Goal: Task Accomplishment & Management: Use online tool/utility

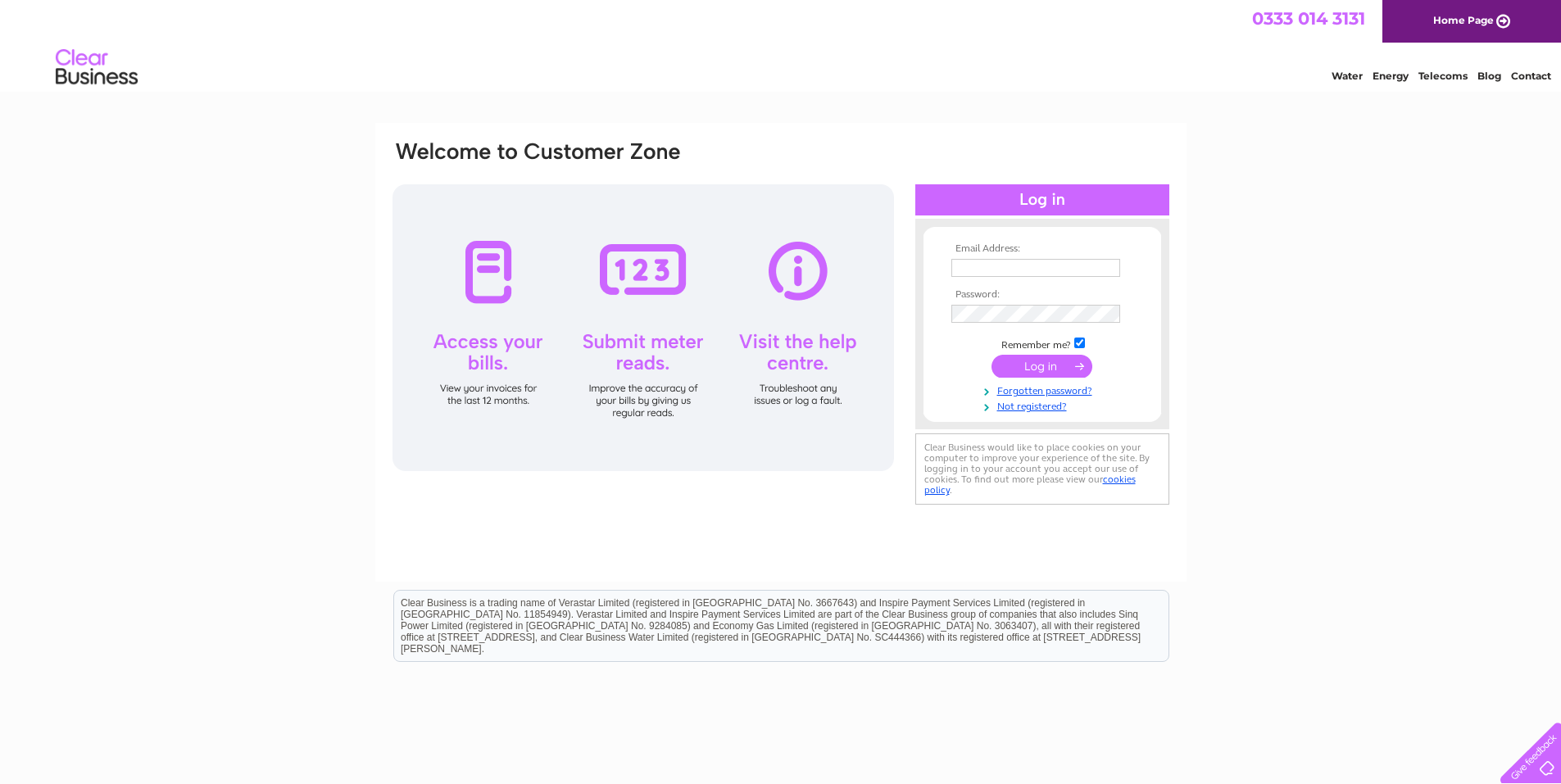
type input "pepesfalkirk@gmail.com"
click at [1035, 365] on input "submit" at bounding box center [1042, 366] width 101 height 23
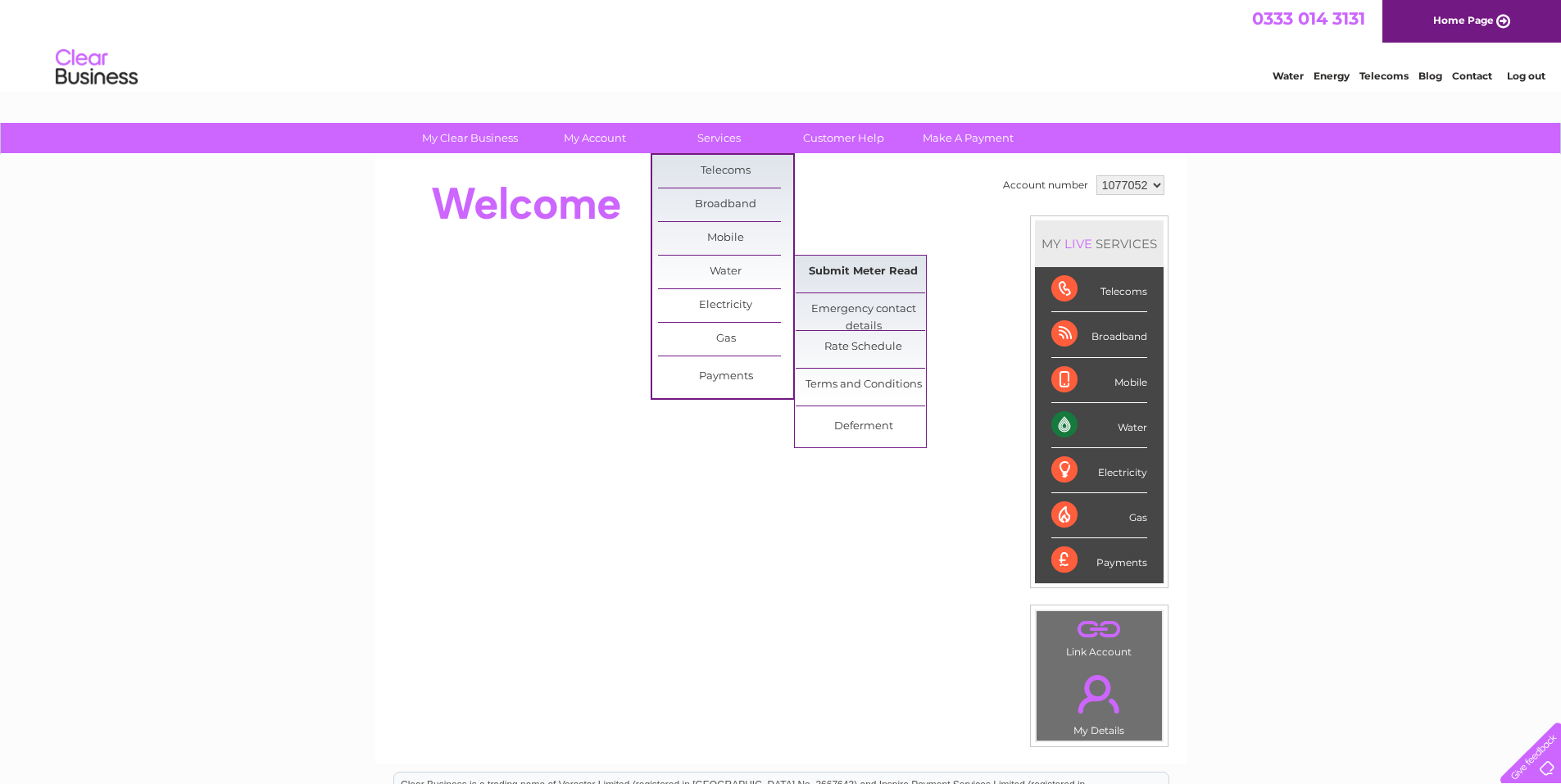
click at [866, 272] on link "Submit Meter Read" at bounding box center [863, 272] width 135 height 33
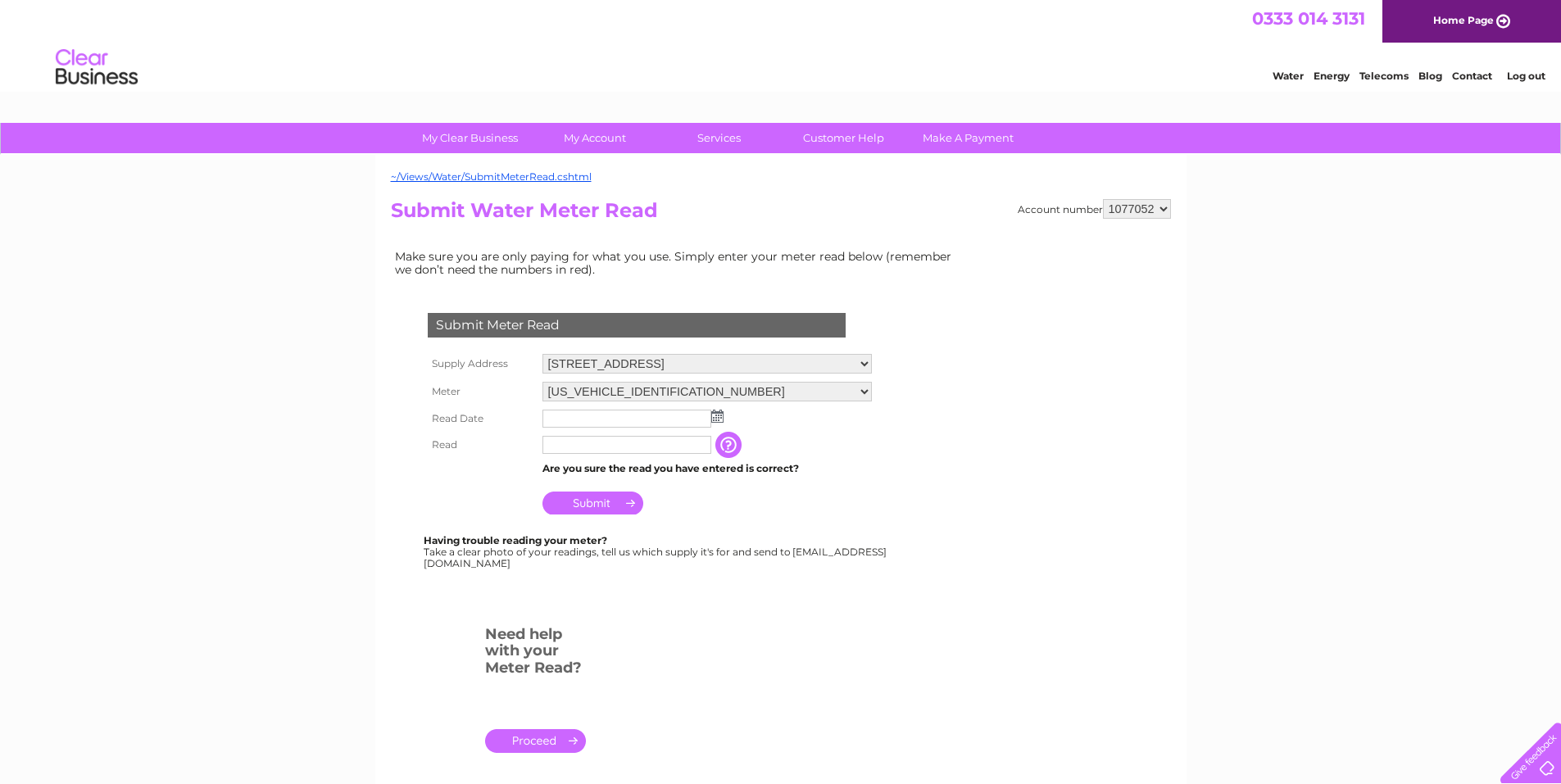
click at [716, 420] on img at bounding box center [718, 416] width 13 height 13
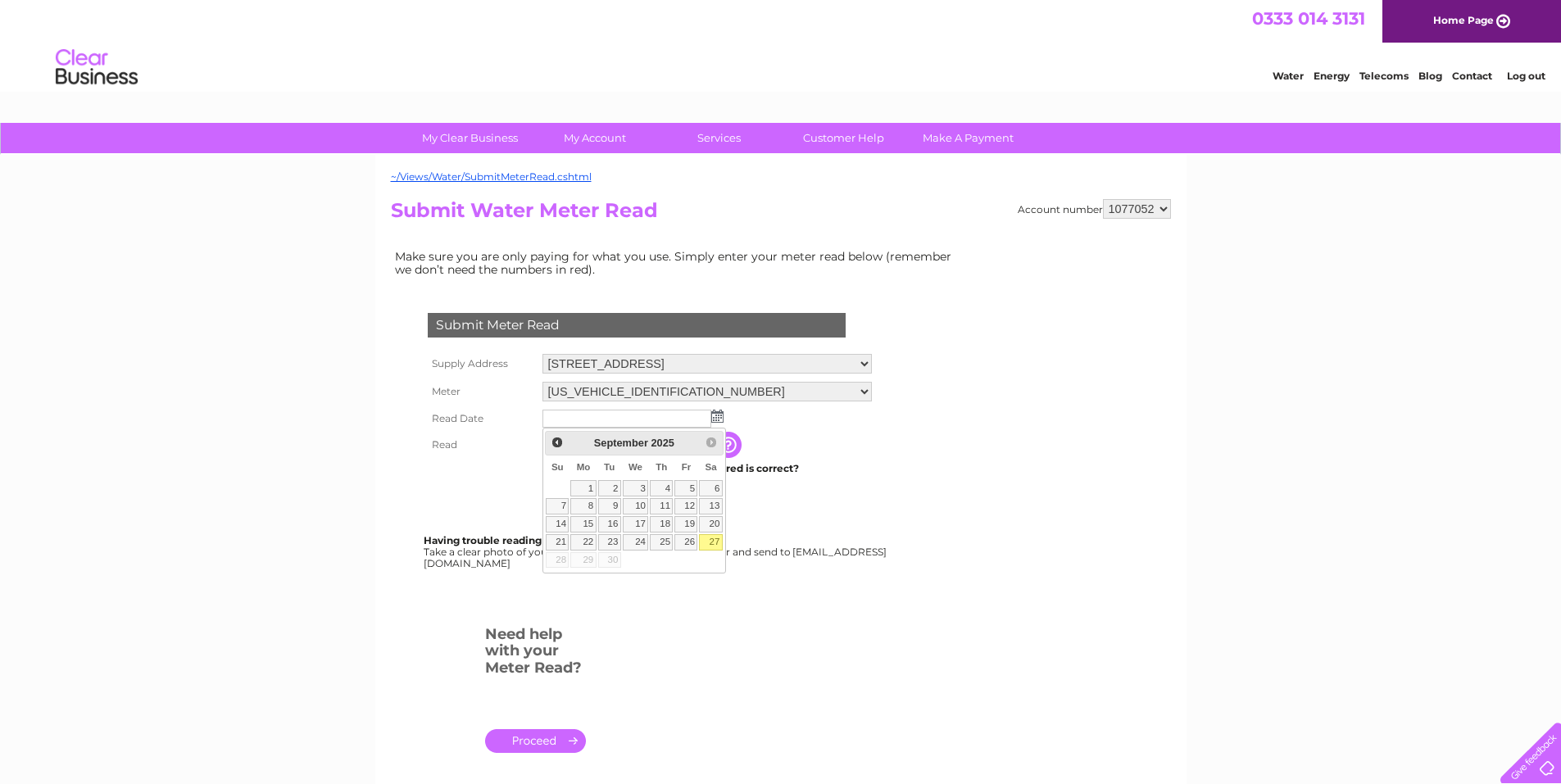
click at [711, 541] on link "27" at bounding box center [711, 542] width 23 height 16
type input "[DATE]"
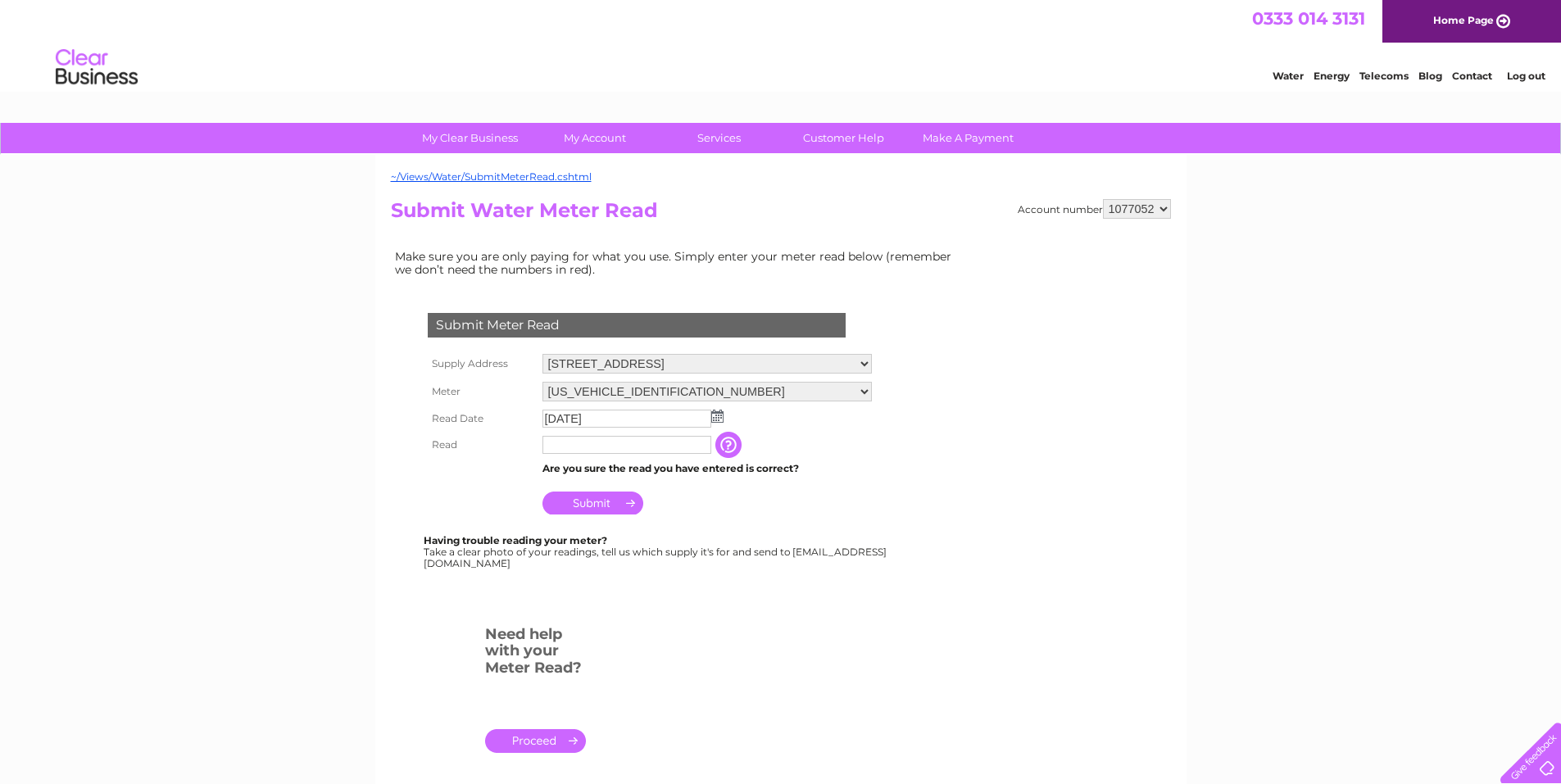
click at [595, 450] on input "text" at bounding box center [627, 445] width 169 height 18
type input "05263"
click at [599, 507] on input "Submit" at bounding box center [593, 505] width 101 height 23
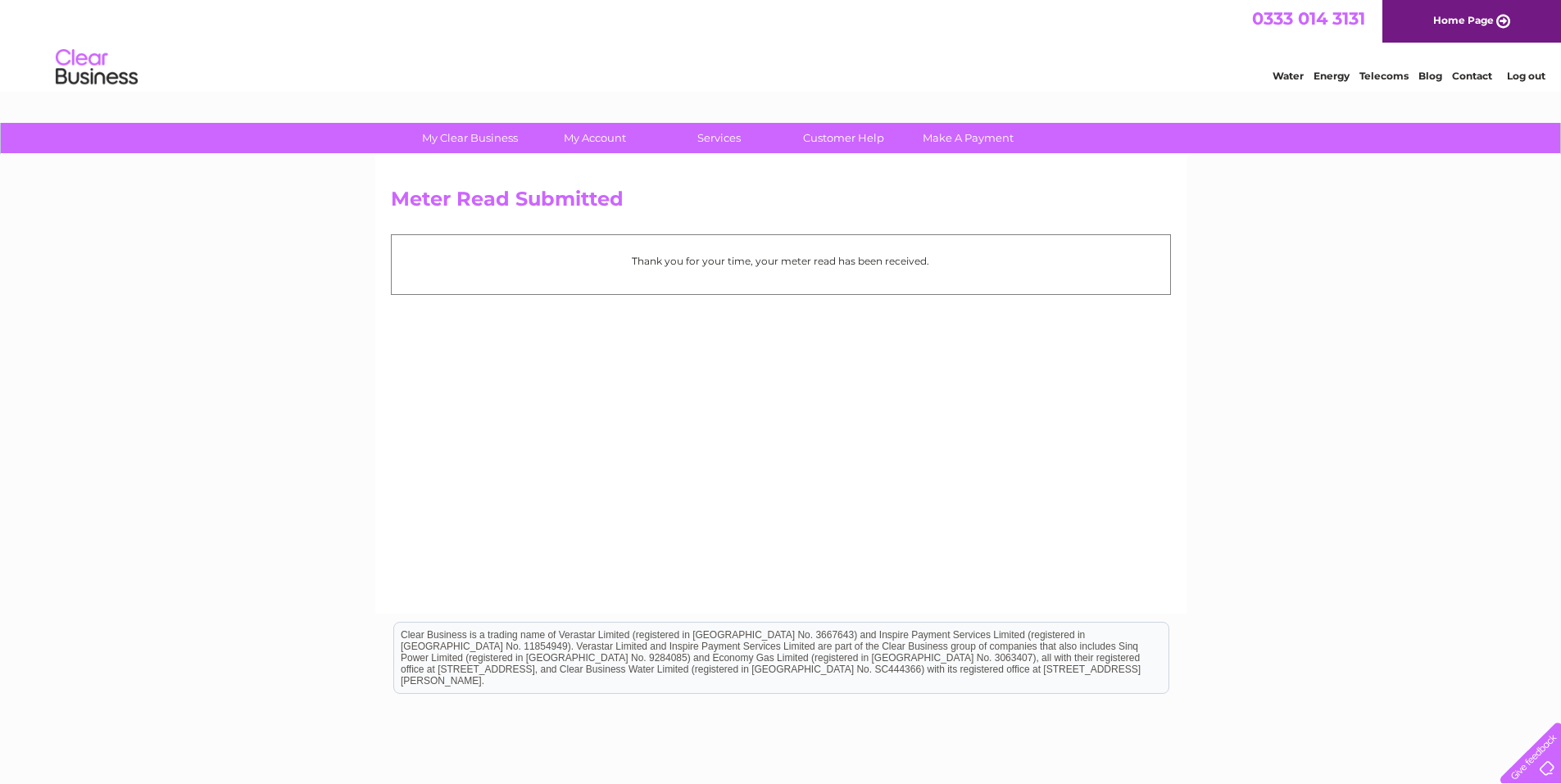
click at [1534, 75] on link "Log out" at bounding box center [1525, 76] width 38 height 13
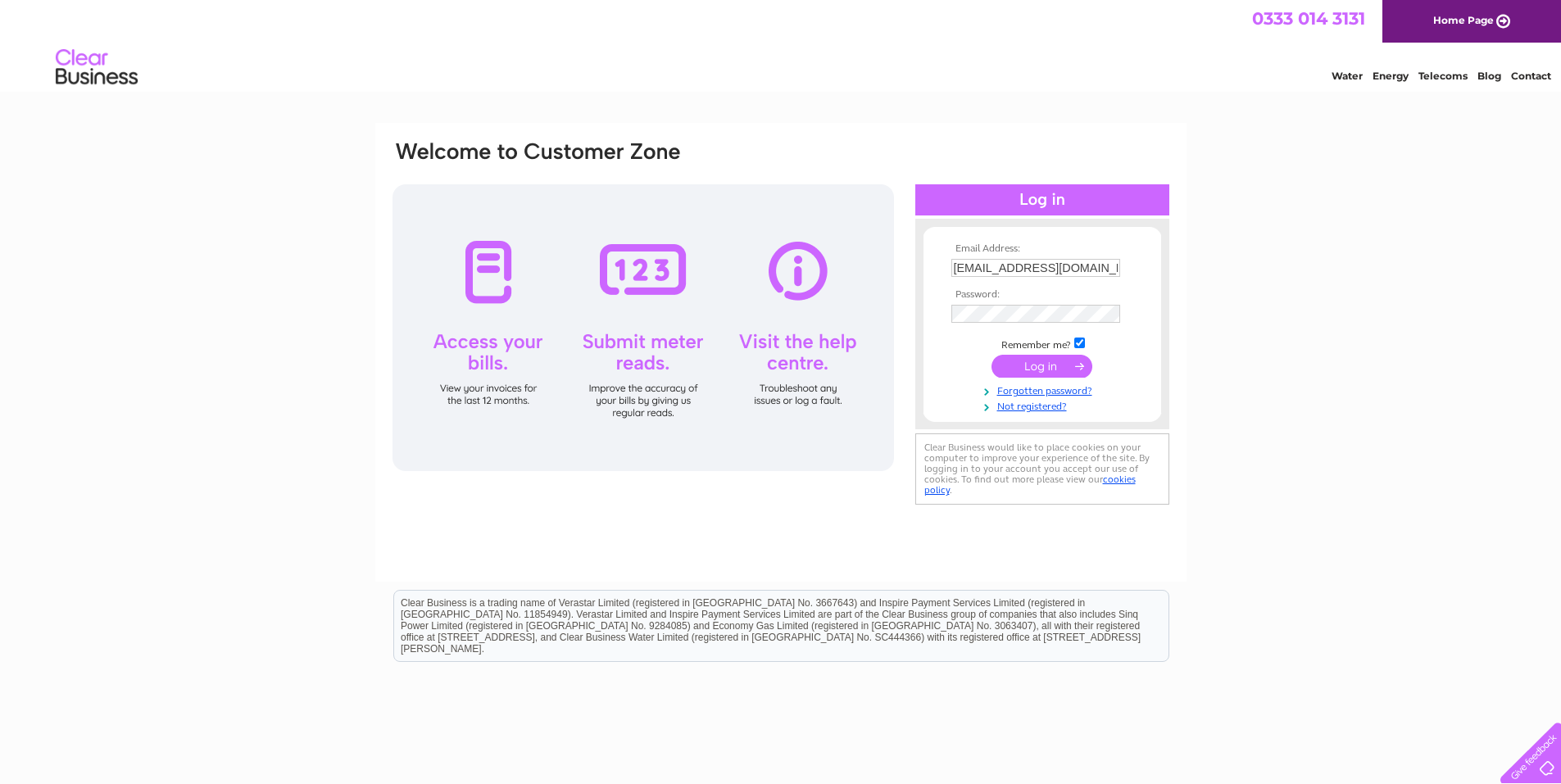
click at [1086, 268] on input "[EMAIL_ADDRESS][DOMAIN_NAME]" at bounding box center [1036, 268] width 169 height 18
type input "[EMAIL_ADDRESS][DOMAIN_NAME]"
click at [1054, 362] on input "submit" at bounding box center [1042, 366] width 101 height 23
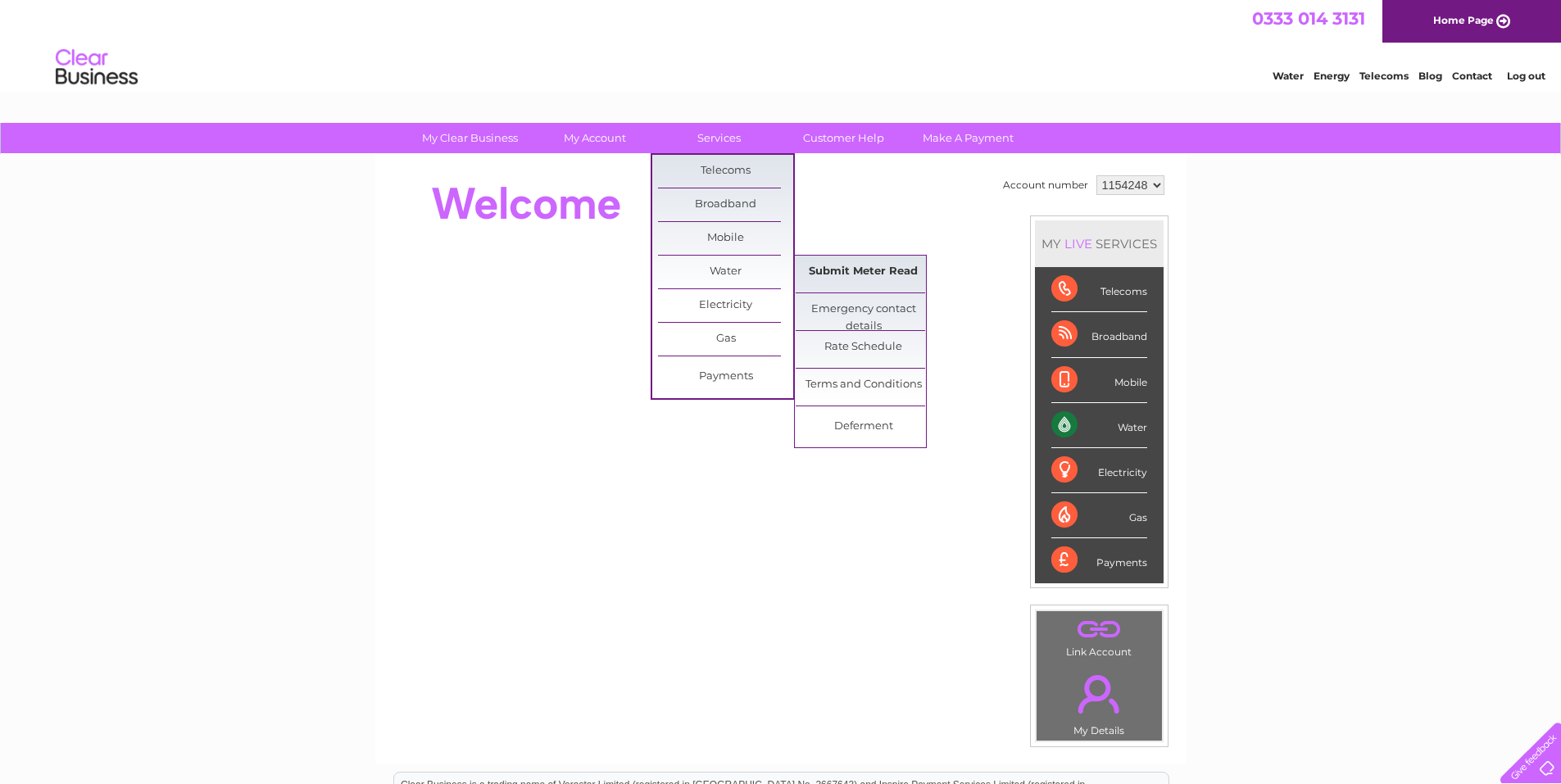
click at [855, 274] on link "Submit Meter Read" at bounding box center [863, 272] width 135 height 33
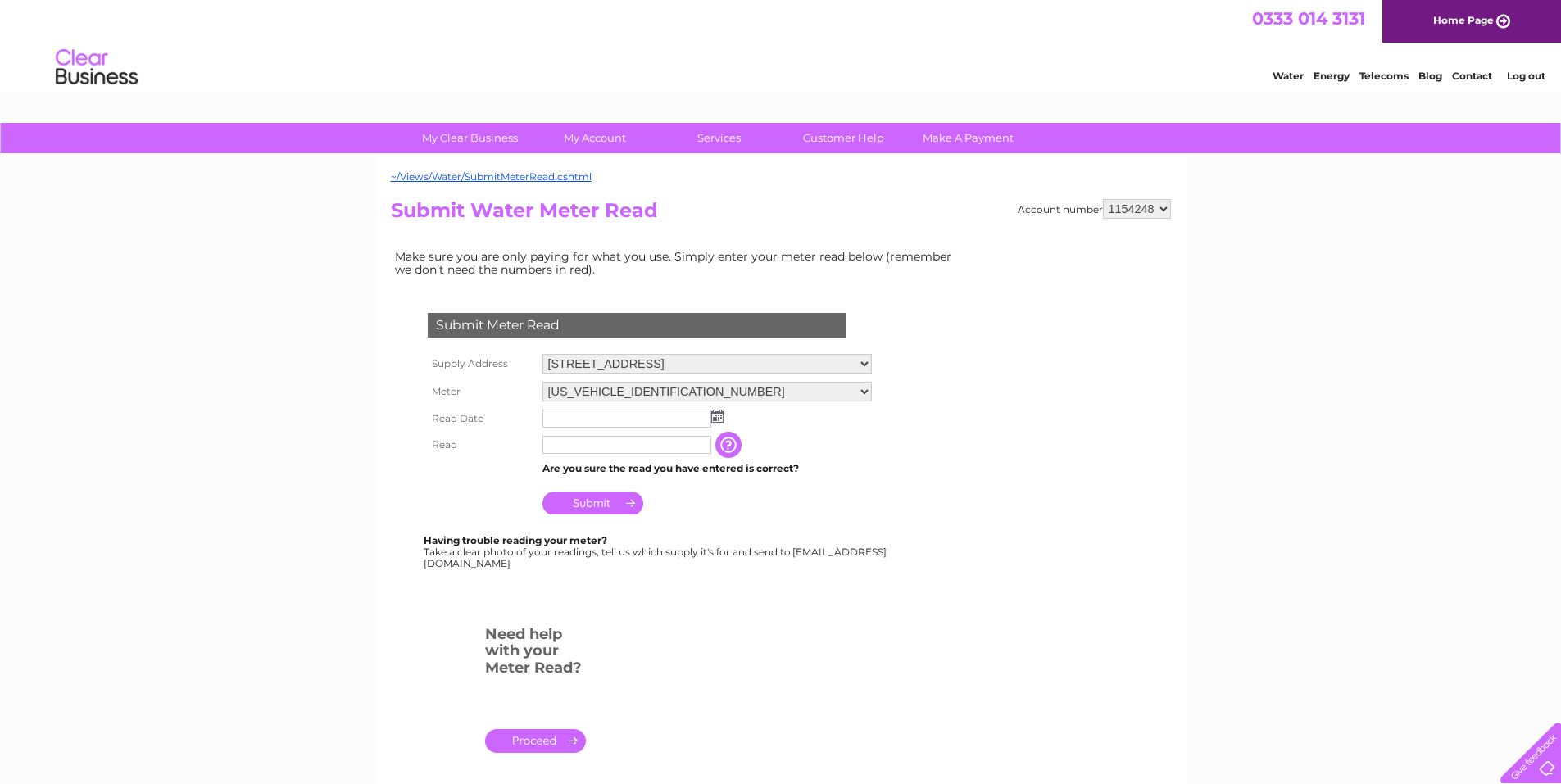
click at [715, 421] on img at bounding box center [718, 416] width 13 height 13
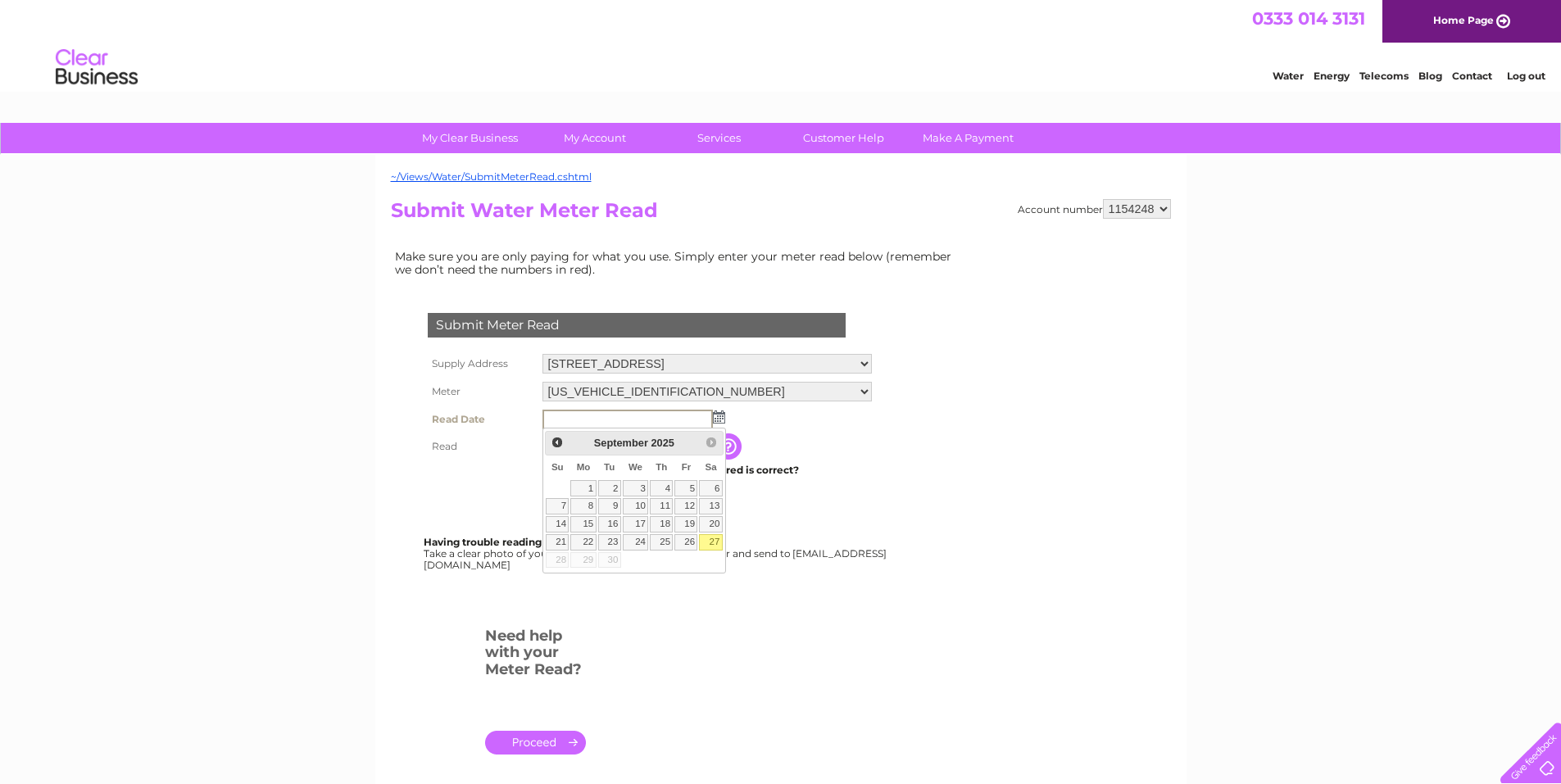
click at [712, 544] on link "27" at bounding box center [711, 542] width 23 height 16
type input "2025/09/27"
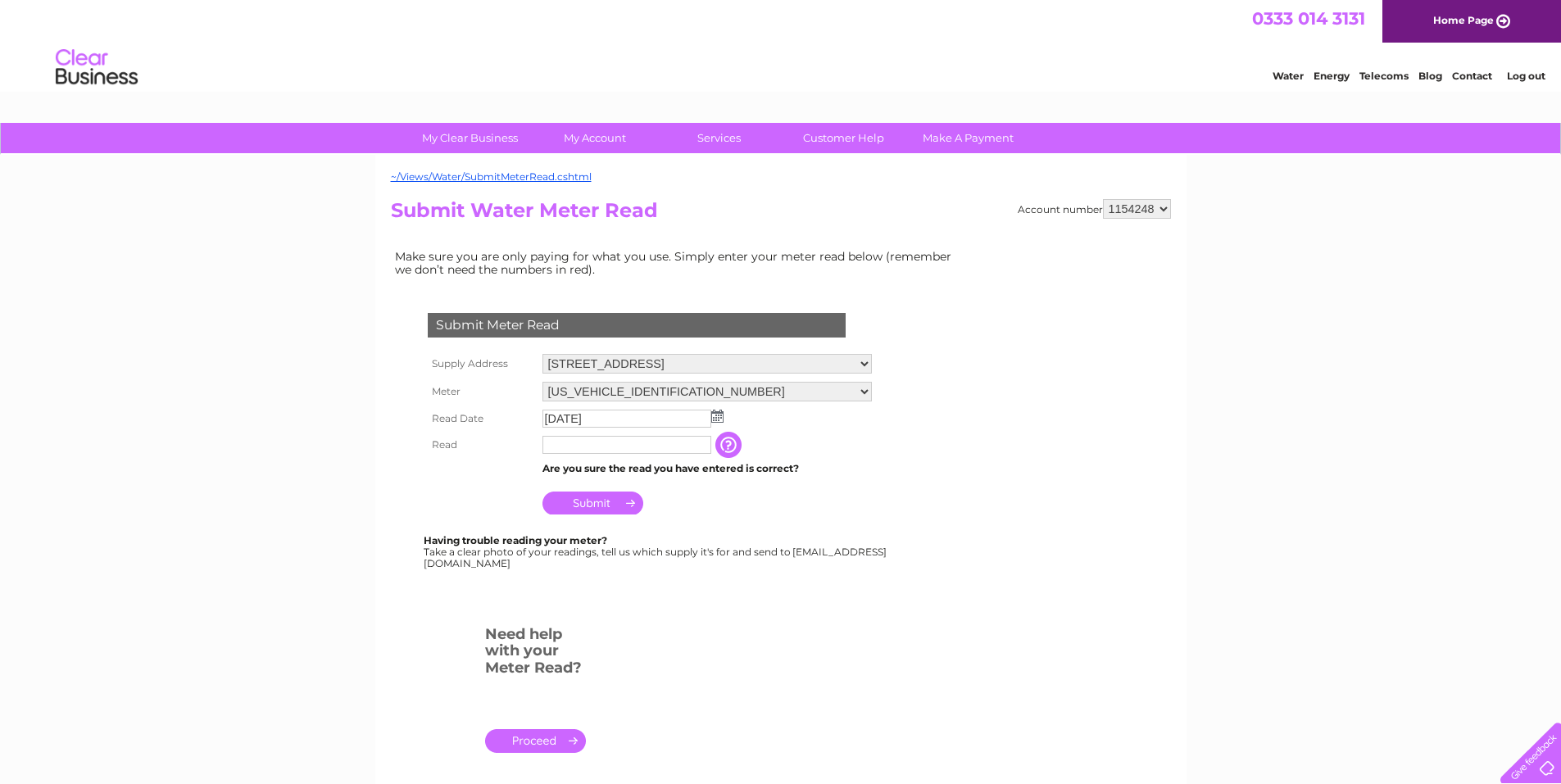
click at [606, 459] on td "Are you sure the read you have entered is correct?" at bounding box center [706, 469] width 337 height 21
click at [606, 452] on input "text" at bounding box center [627, 445] width 169 height 18
type input "03489"
click at [593, 507] on input "Submit" at bounding box center [593, 503] width 101 height 23
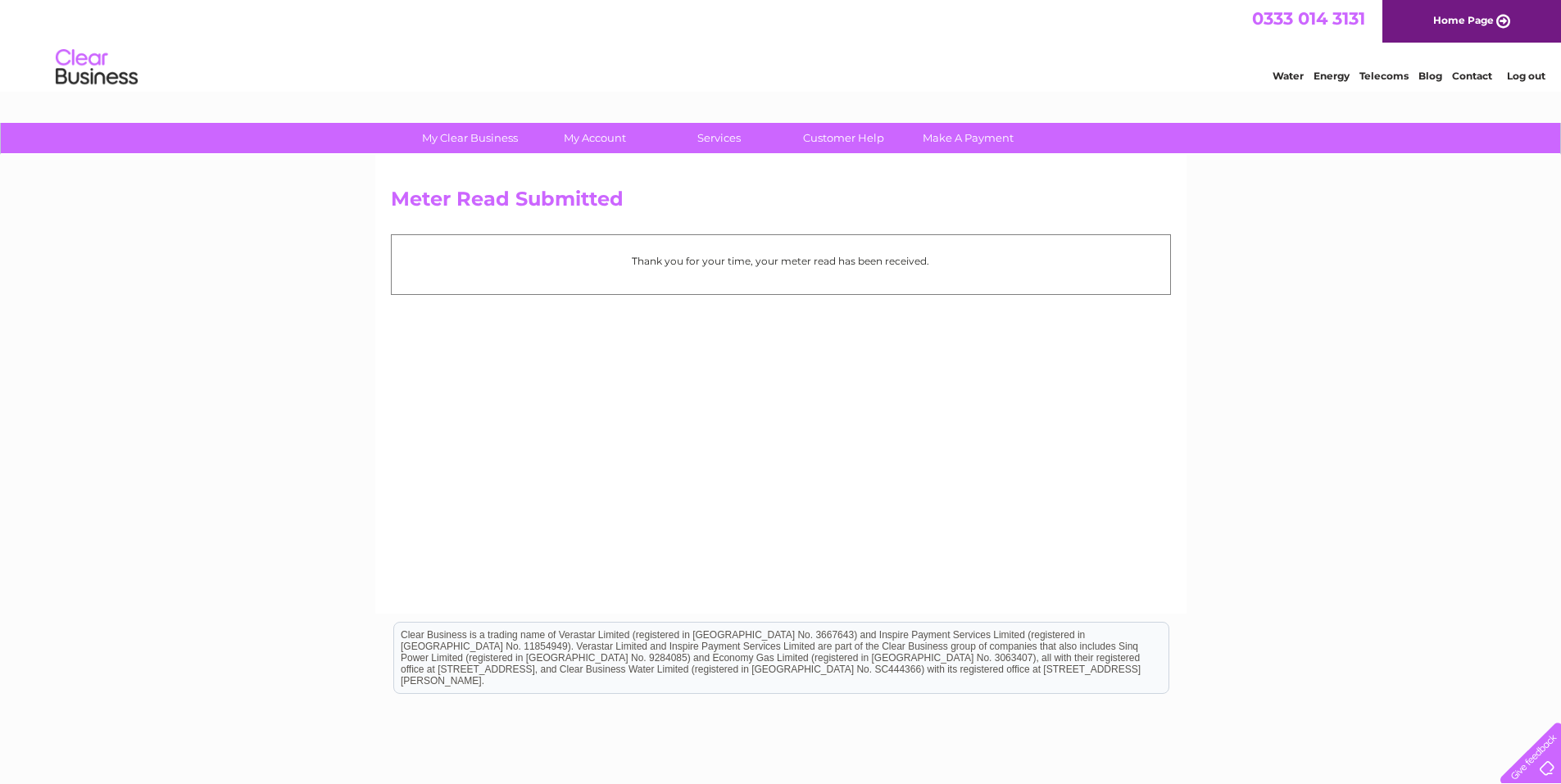
click at [842, 541] on div "Meter Read Submitted Thank you for your time, your meter read has been received." at bounding box center [780, 384] width 811 height 459
